Goal: Check status: Check status

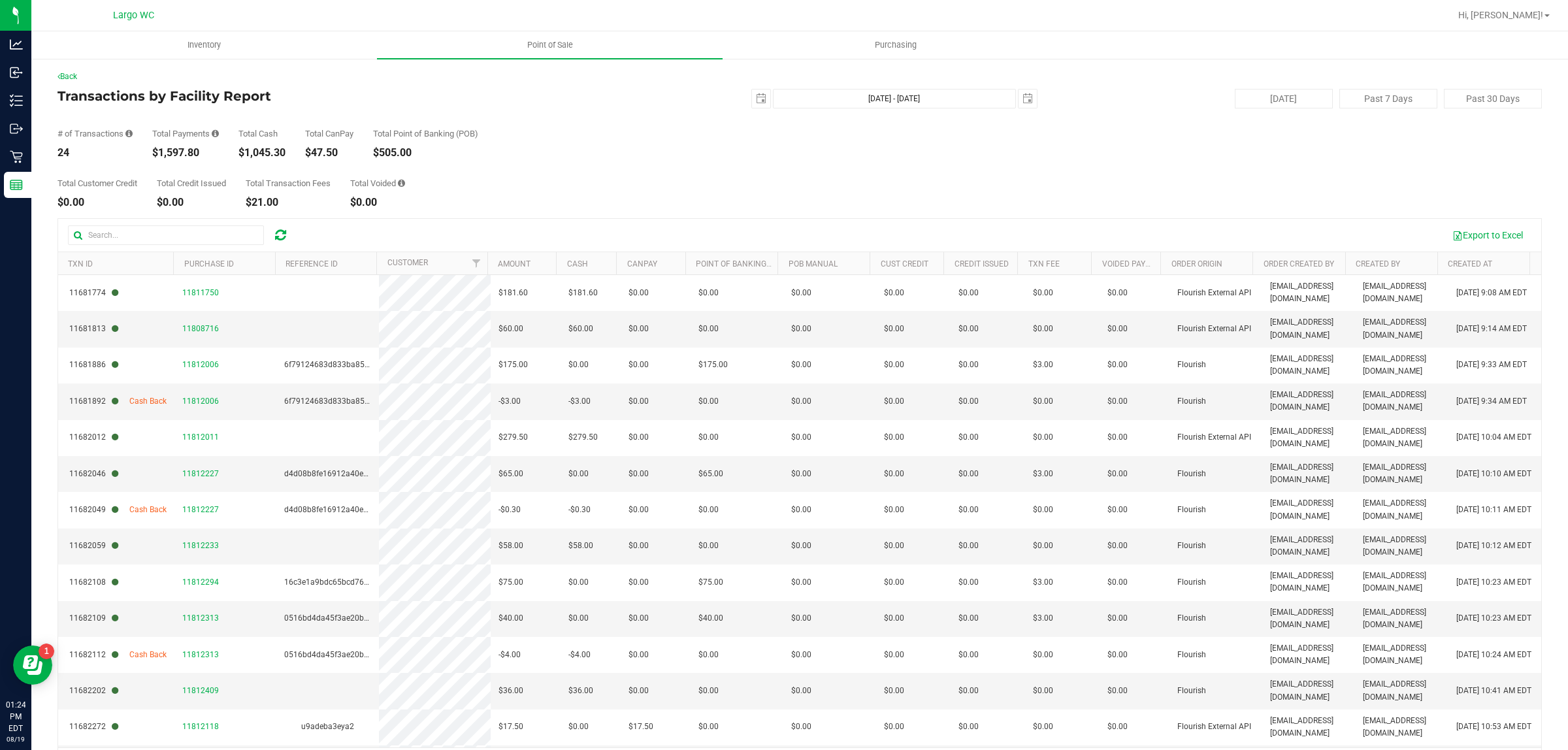
click at [402, 111] on div "# of Transactions 24 Total Payments $1,597.80 Total Cash $1,045.30 Total CanPay…" at bounding box center [800, 133] width 1485 height 50
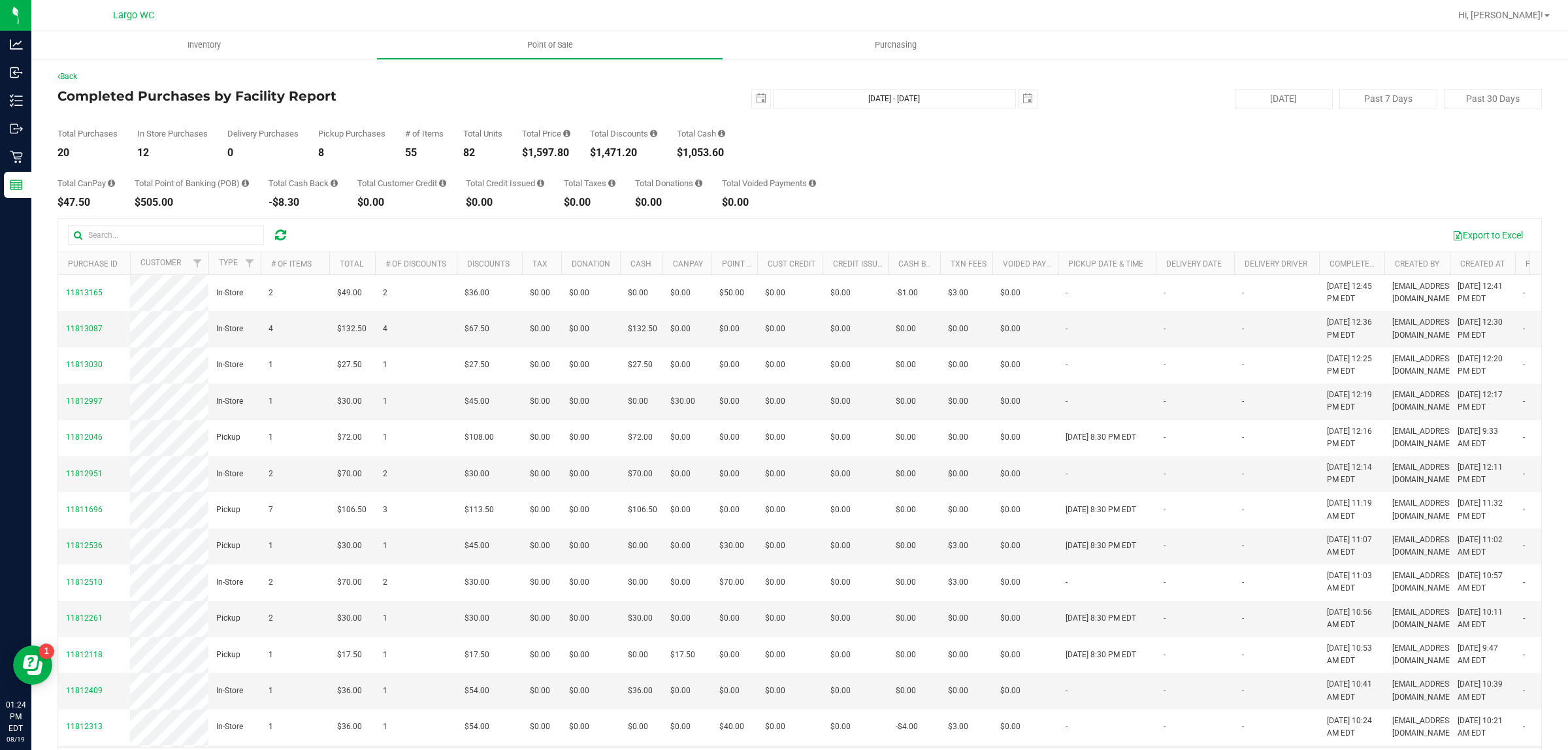
click at [543, 144] on div "Total Price $1,597.80" at bounding box center [546, 143] width 49 height 29
click at [543, 150] on div "$1,597.80" at bounding box center [546, 153] width 49 height 11
click at [613, 105] on div "2025-08-19 Aug 19, 2025 - Aug 19, 2025 2025-08-19" at bounding box center [795, 98] width 505 height 20
